Goal: Check status

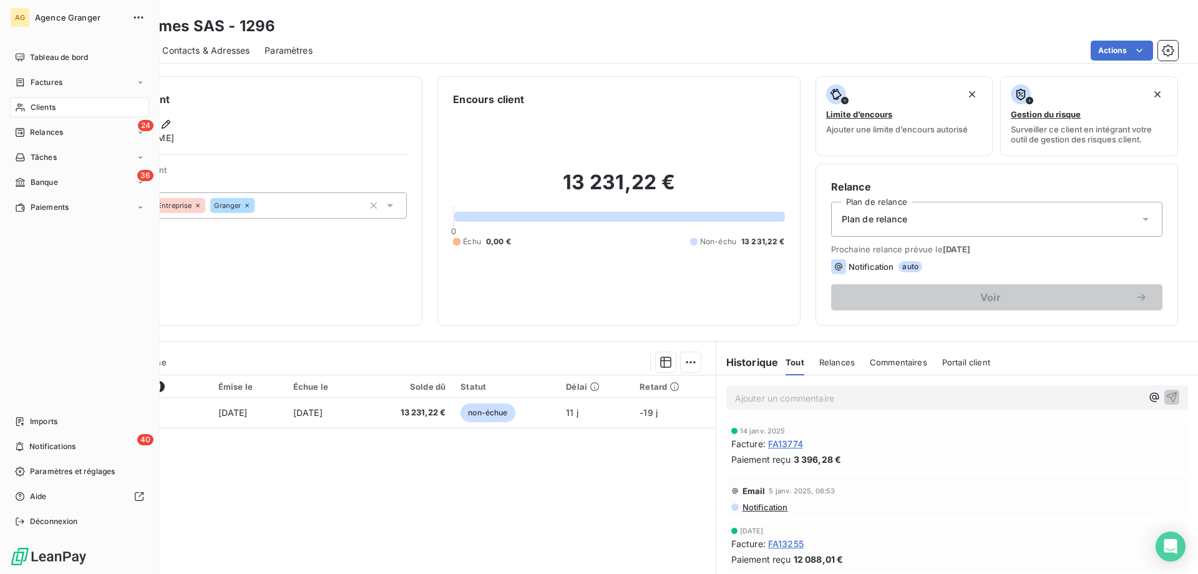
click at [29, 110] on div "Clients" at bounding box center [79, 107] width 139 height 20
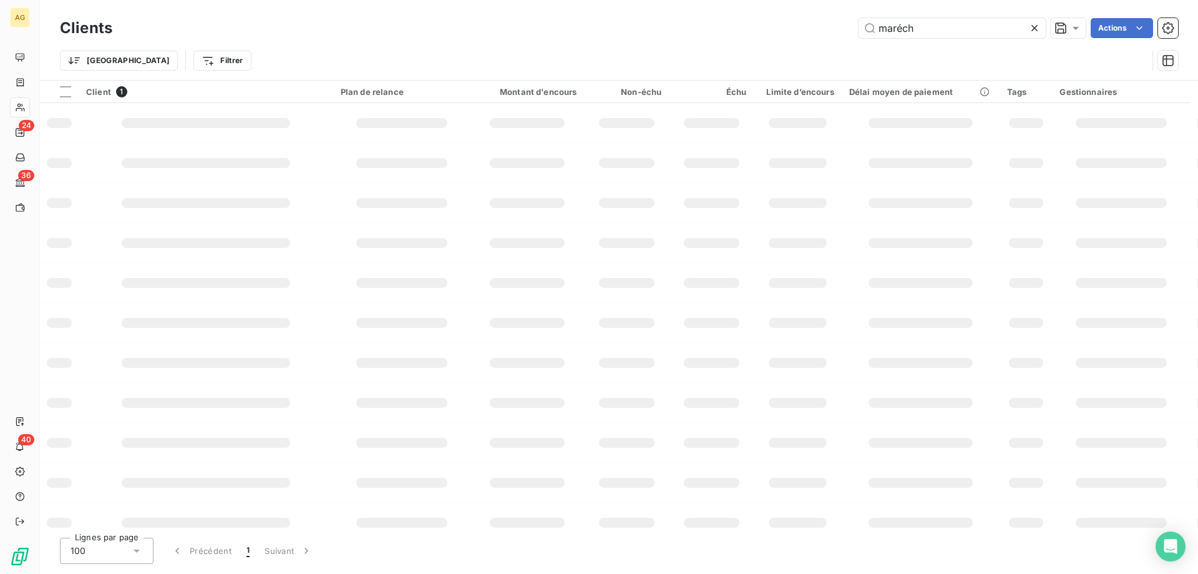
drag, startPoint x: 936, startPoint y: 30, endPoint x: 286, endPoint y: 170, distance: 664.5
click at [346, 34] on div "maréch Actions" at bounding box center [652, 28] width 1051 height 20
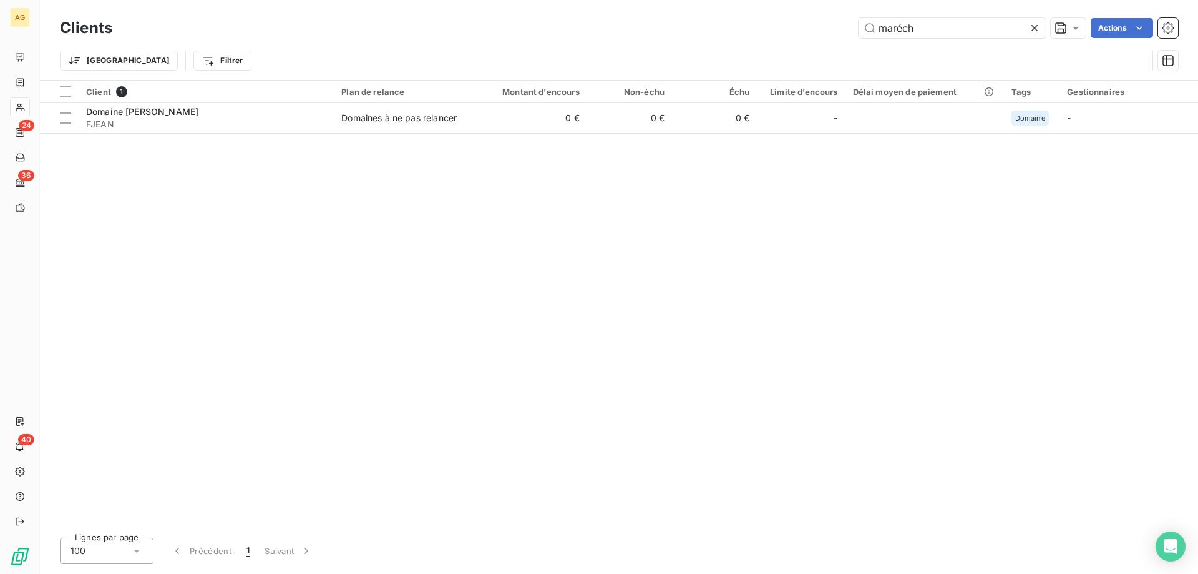
type input "S"
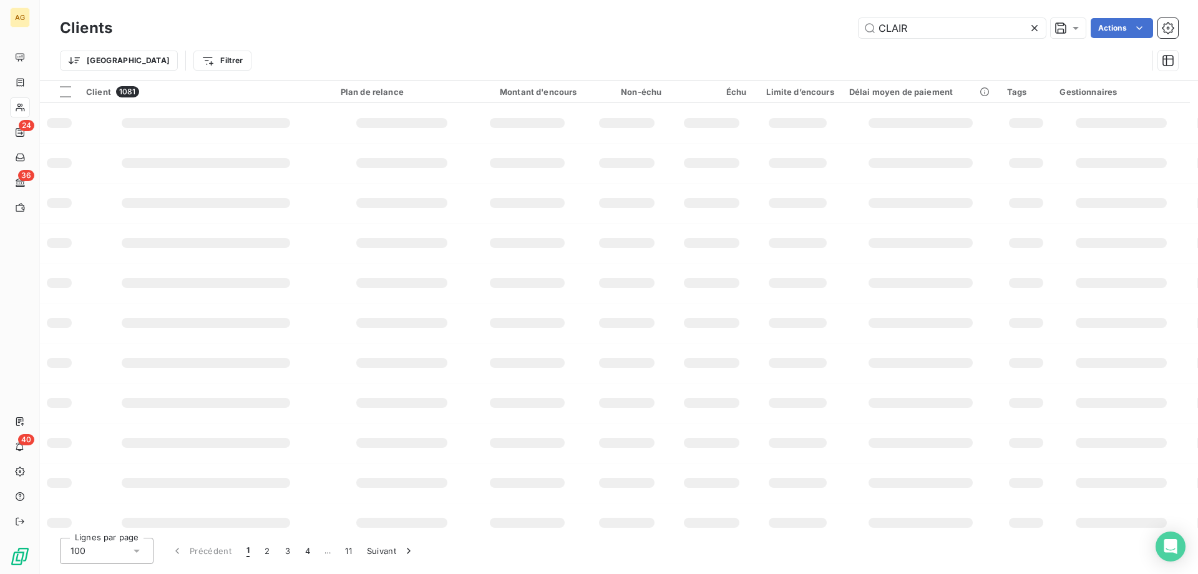
type input "CLAIR"
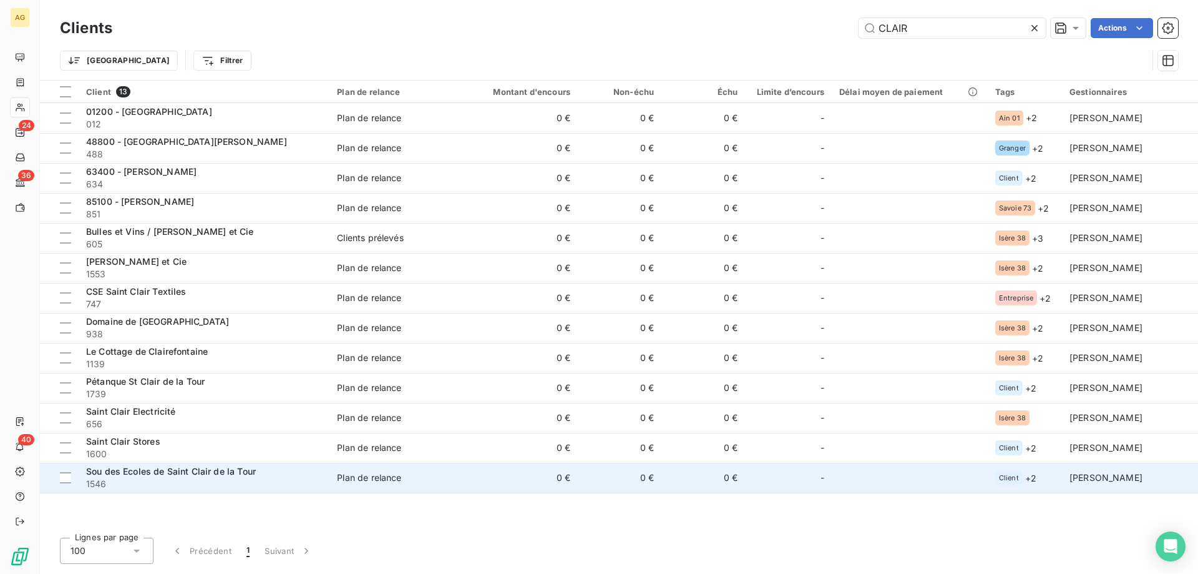
click at [202, 484] on span "1546" at bounding box center [204, 483] width 236 height 12
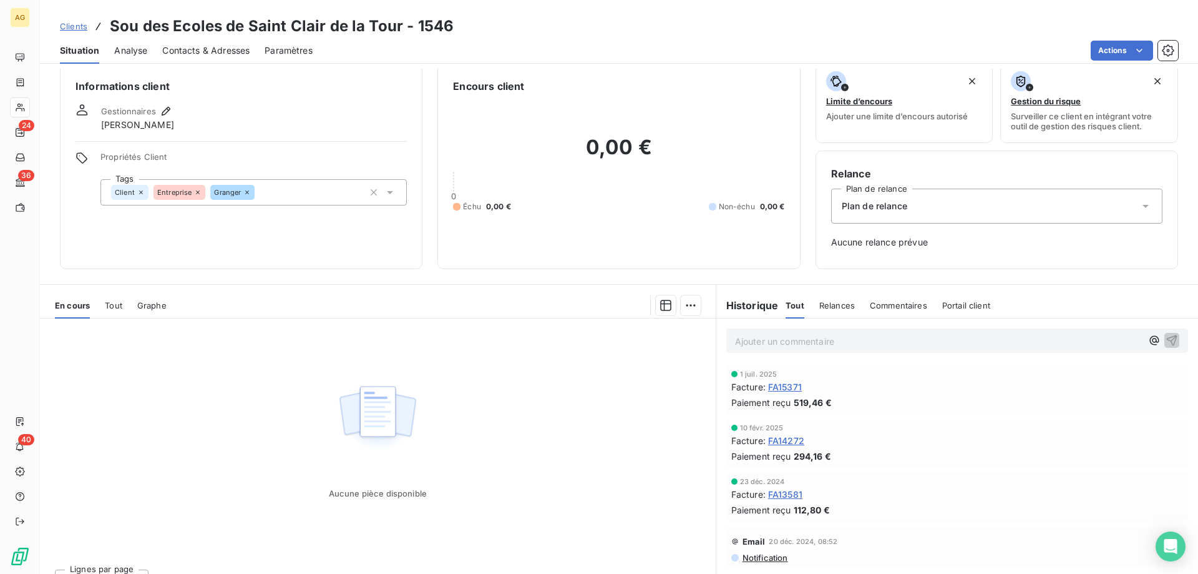
scroll to position [36, 0]
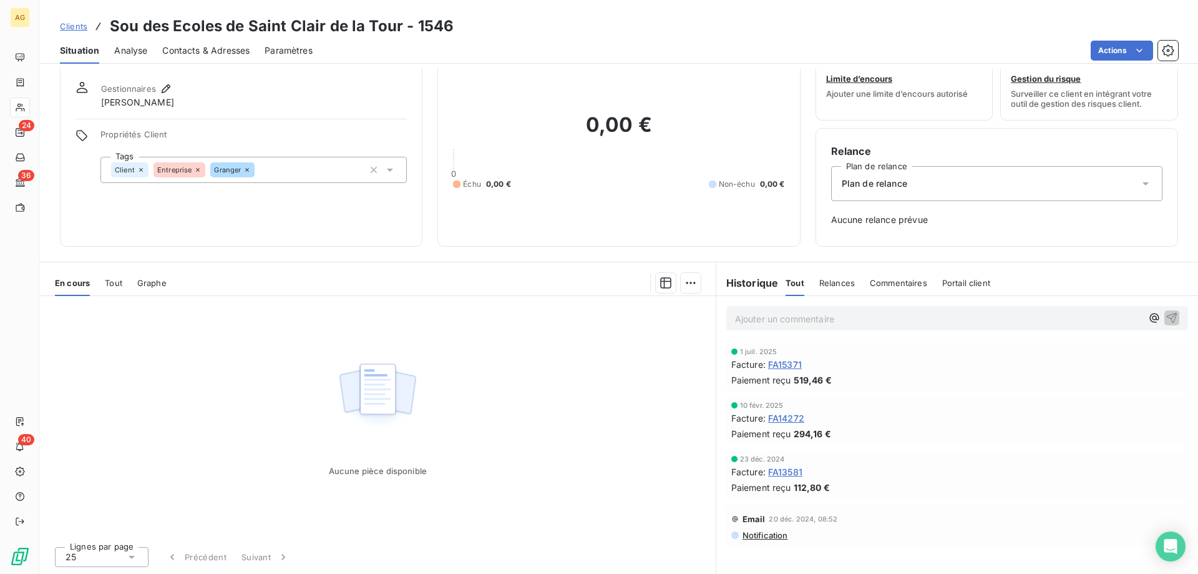
click at [783, 472] on span "FA13581" at bounding box center [785, 471] width 34 height 13
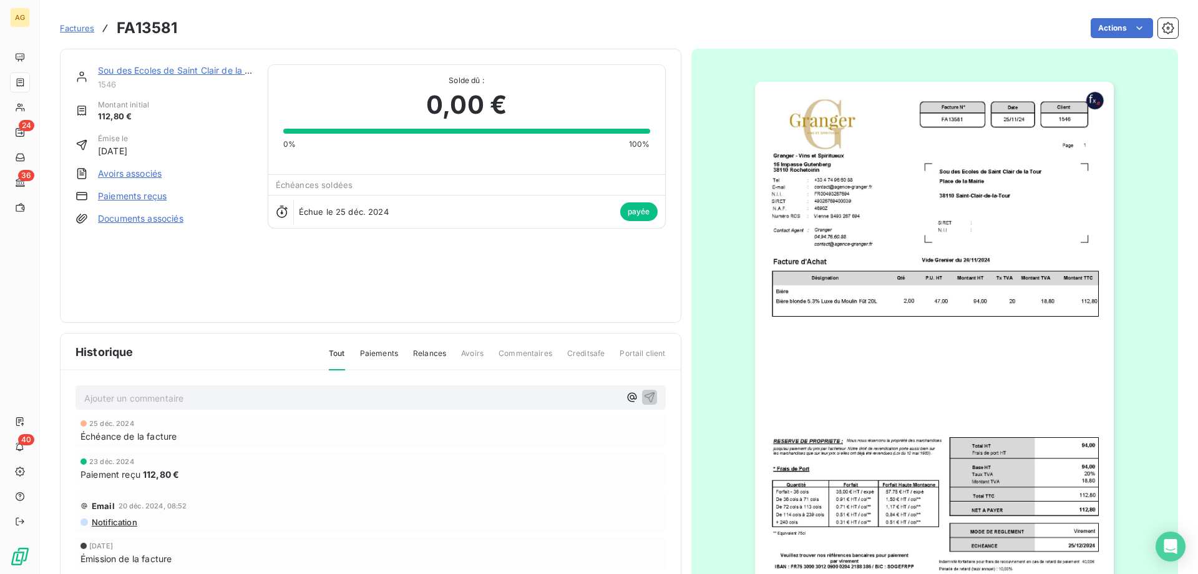
click at [958, 303] on img "button" at bounding box center [934, 336] width 359 height 508
